Goal: Task Accomplishment & Management: Manage account settings

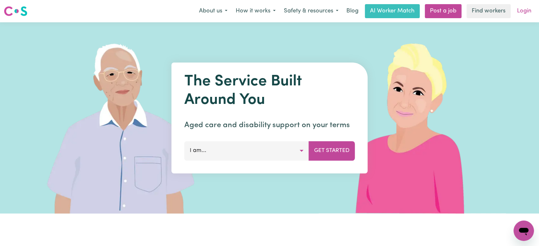
click at [525, 10] on link "Login" at bounding box center [524, 11] width 22 height 14
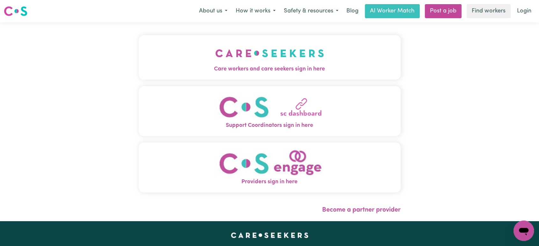
click at [226, 76] on button "Care workers and care seekers sign in here" at bounding box center [270, 57] width 262 height 45
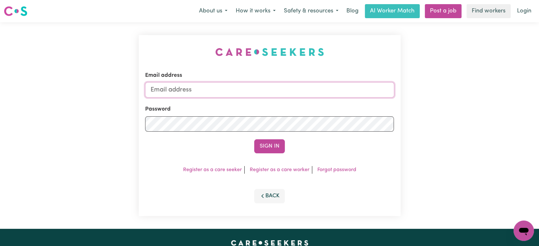
type input "[PERSON_NAME][EMAIL_ADDRESS][DOMAIN_NAME]"
click at [256, 90] on input "[PERSON_NAME][EMAIL_ADDRESS][DOMAIN_NAME]" at bounding box center [269, 89] width 249 height 15
drag, startPoint x: 387, startPoint y: 146, endPoint x: 298, endPoint y: 149, distance: 89.1
click at [387, 146] on div "Sign In" at bounding box center [269, 146] width 249 height 14
click at [276, 137] on form "Email address [PERSON_NAME][EMAIL_ADDRESS][DOMAIN_NAME] Password Sign In" at bounding box center [269, 112] width 249 height 82
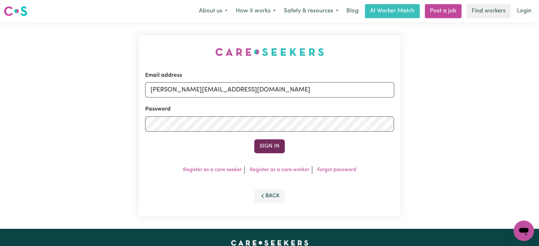
click at [276, 142] on button "Sign In" at bounding box center [269, 146] width 31 height 14
